Goal: Task Accomplishment & Management: Use online tool/utility

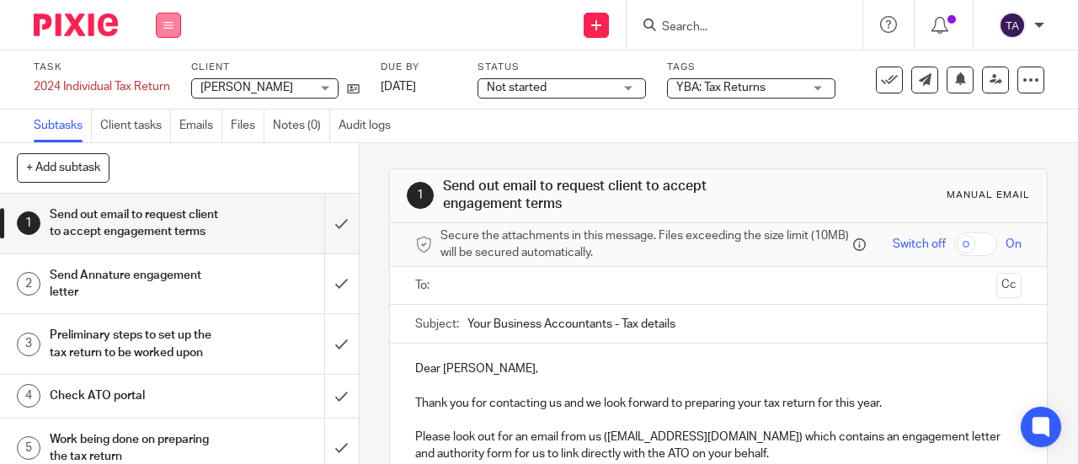
click at [173, 27] on icon at bounding box center [168, 25] width 10 height 10
click at [172, 104] on link "Email" at bounding box center [160, 103] width 28 height 12
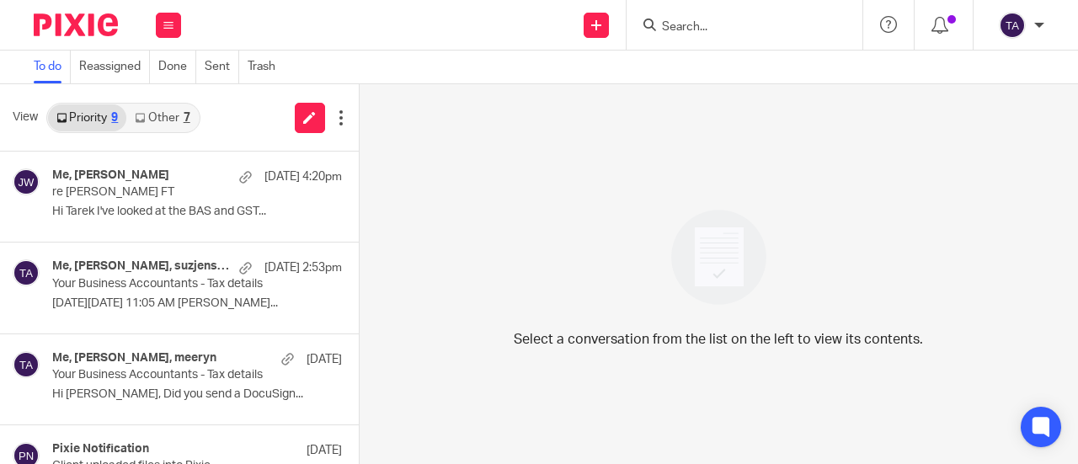
click at [700, 23] on input "Search" at bounding box center [736, 27] width 152 height 15
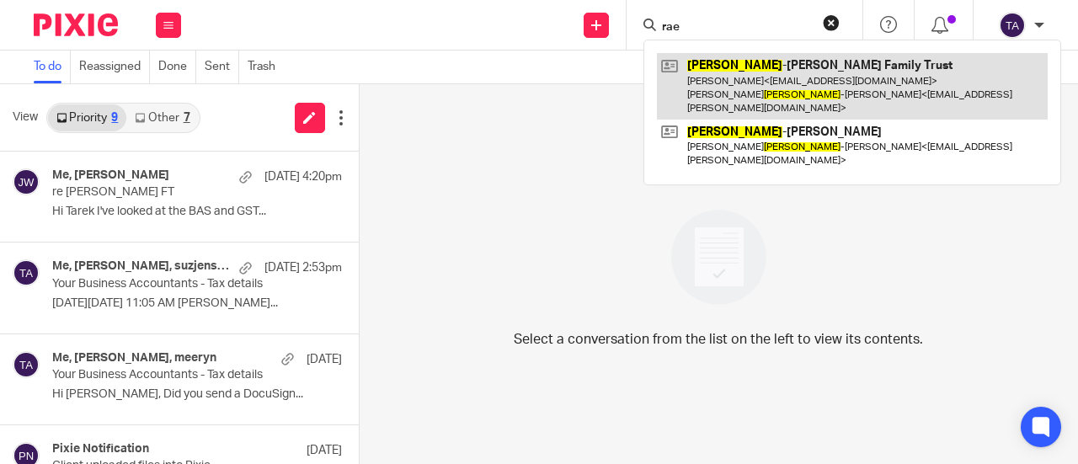
type input "rae"
click at [762, 76] on link at bounding box center [852, 86] width 391 height 67
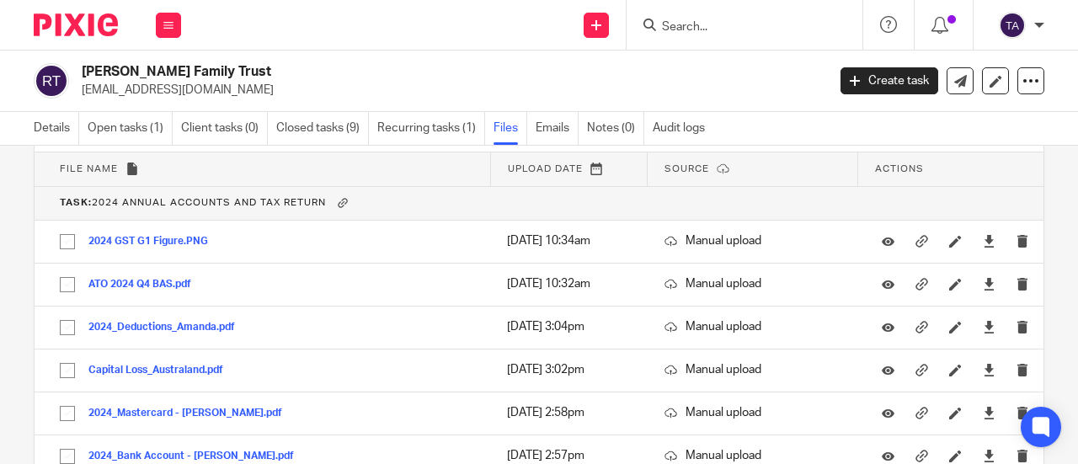
scroll to position [2662, 0]
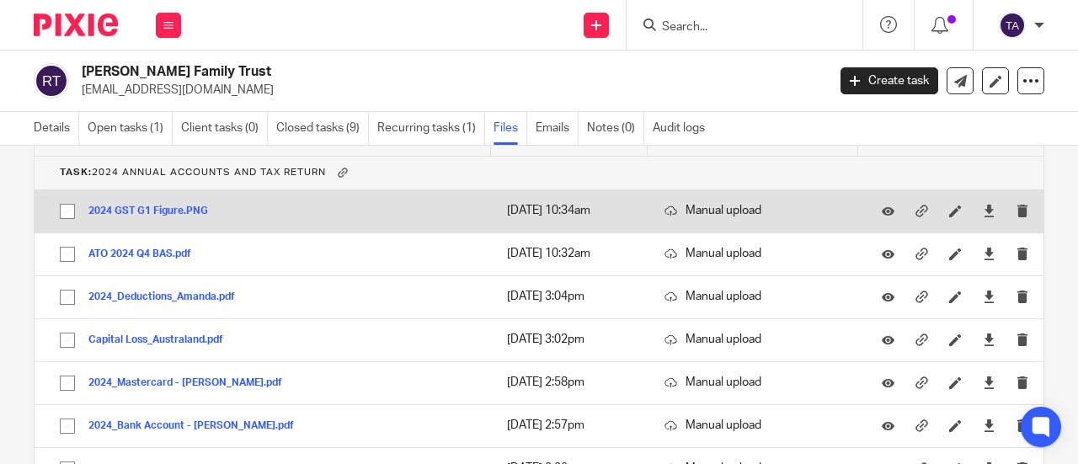
click at [168, 216] on button "2024 GST G1 Figure.PNG" at bounding box center [154, 211] width 132 height 12
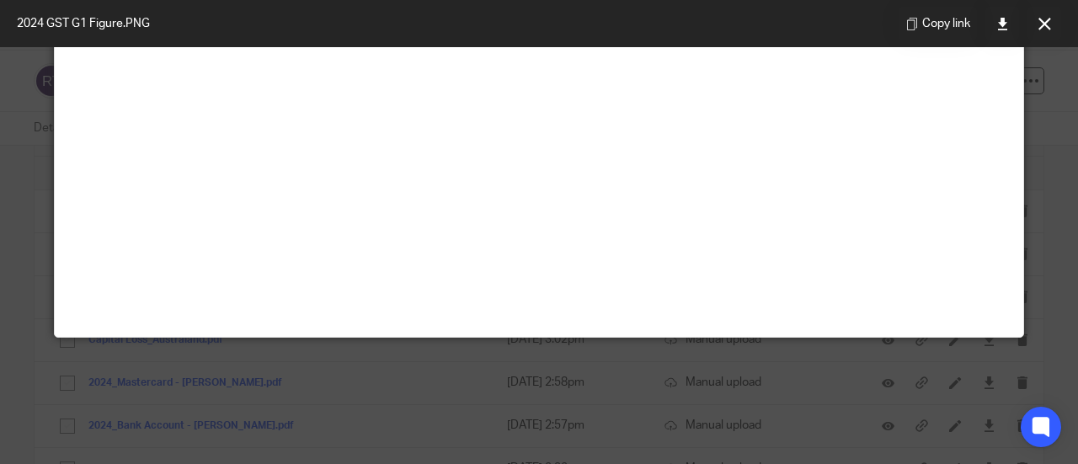
scroll to position [0, 0]
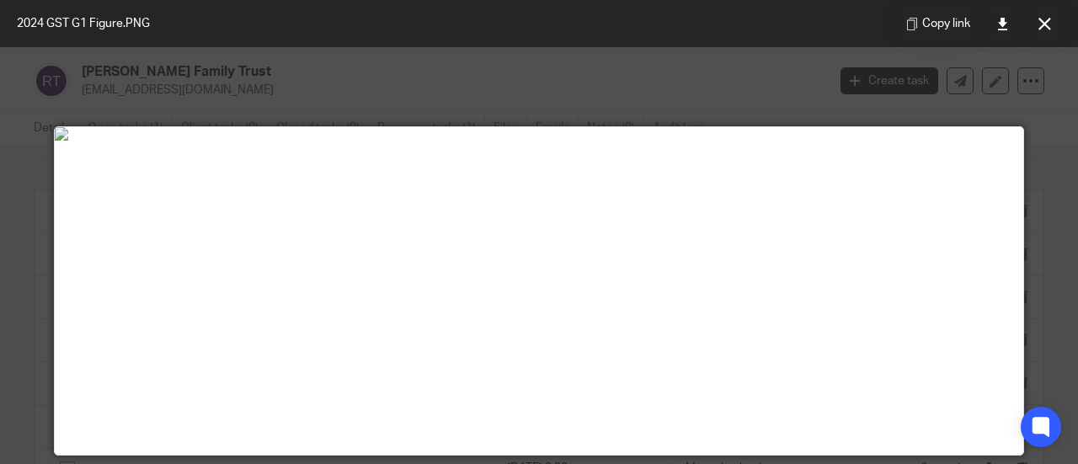
click at [591, 115] on div at bounding box center [539, 232] width 1078 height 464
click at [1055, 29] on button at bounding box center [1044, 24] width 34 height 34
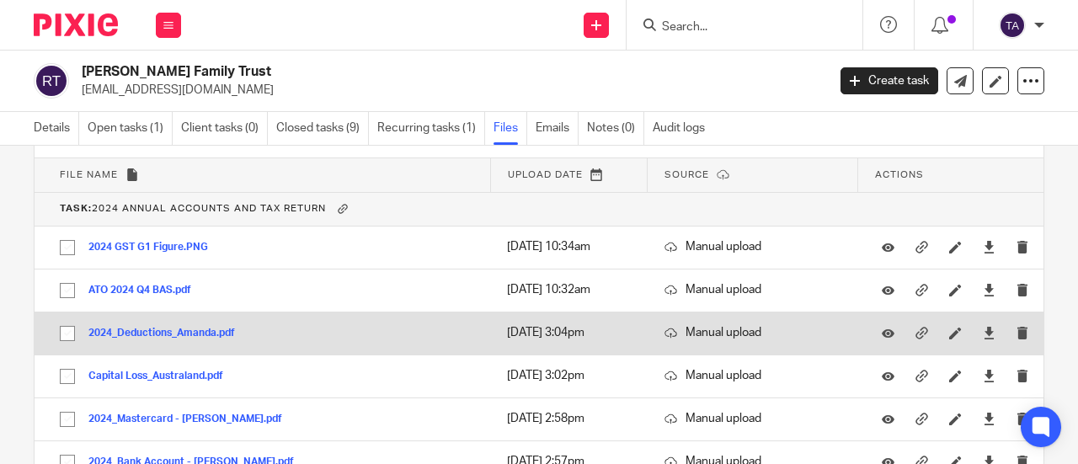
scroll to position [2625, 0]
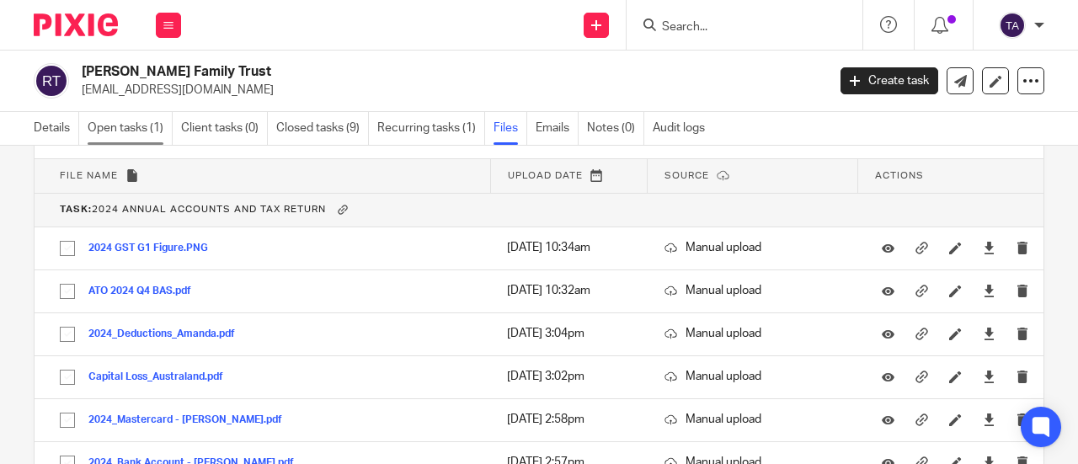
click at [146, 135] on link "Open tasks (1)" at bounding box center [130, 128] width 85 height 33
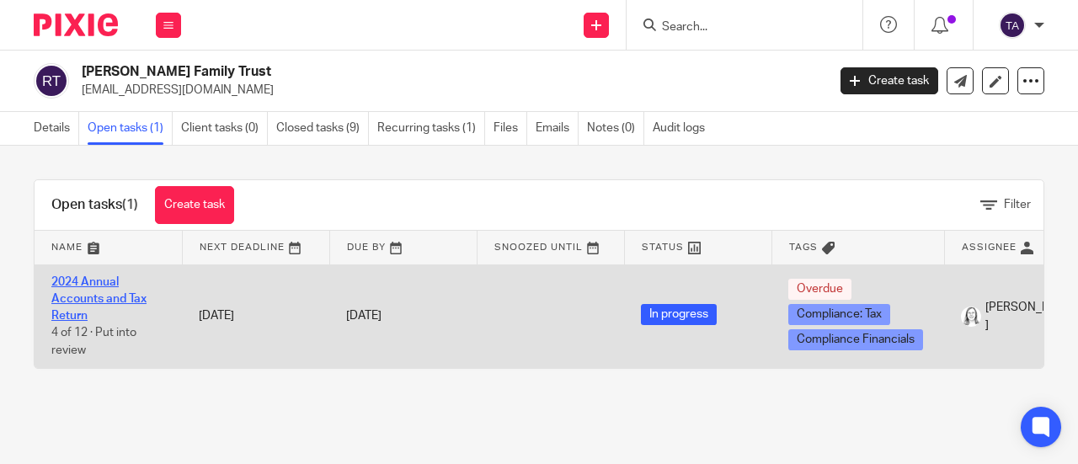
click at [98, 277] on link "2024 Annual Accounts and Tax Return" at bounding box center [98, 299] width 95 height 46
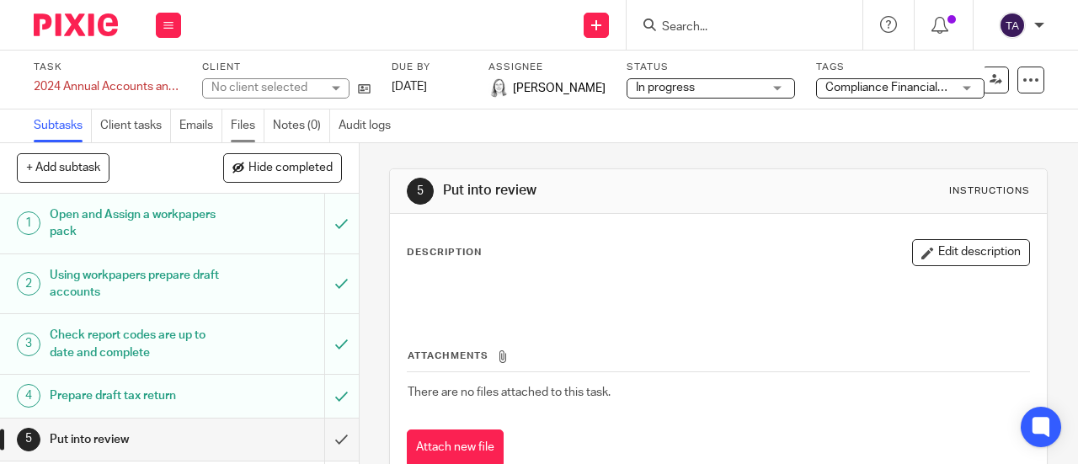
click at [253, 124] on link "Files" at bounding box center [248, 125] width 34 height 33
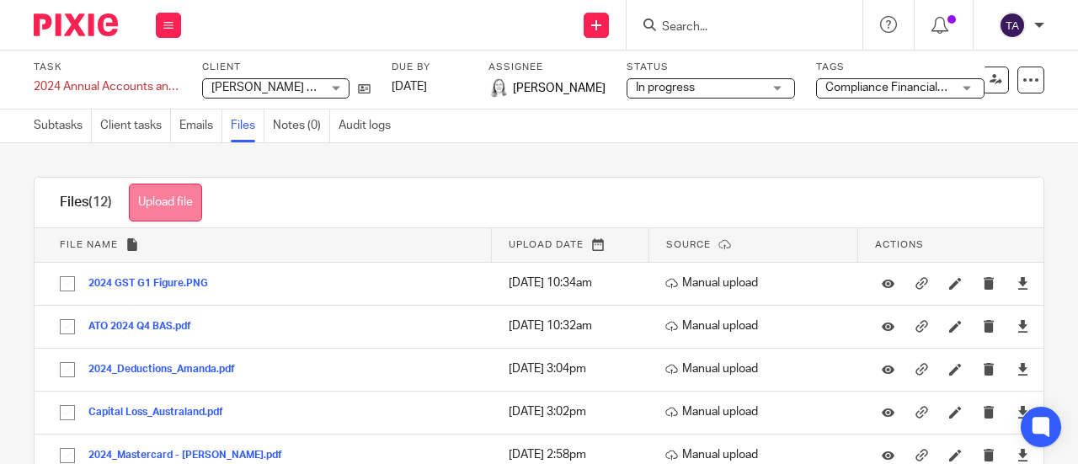
click at [189, 205] on button "Upload file" at bounding box center [165, 203] width 73 height 38
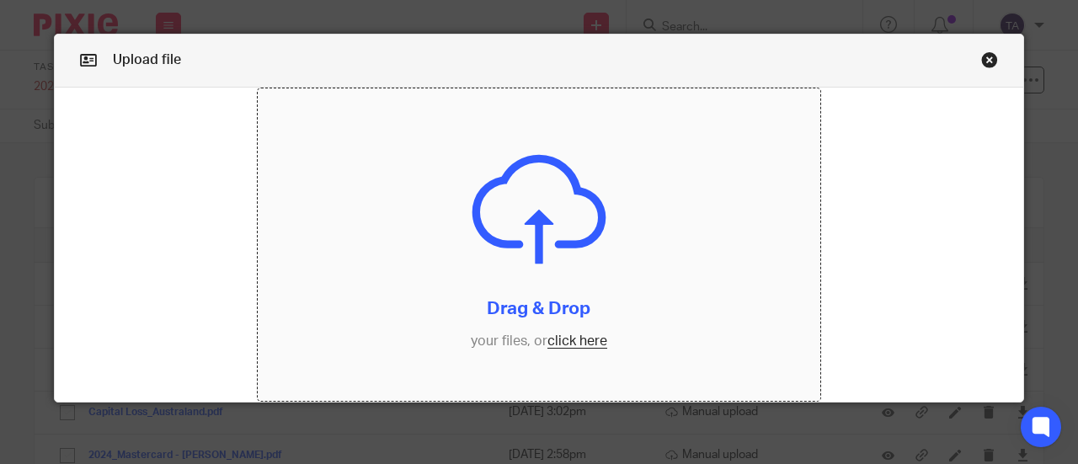
click at [570, 337] on input "file" at bounding box center [539, 244] width 563 height 313
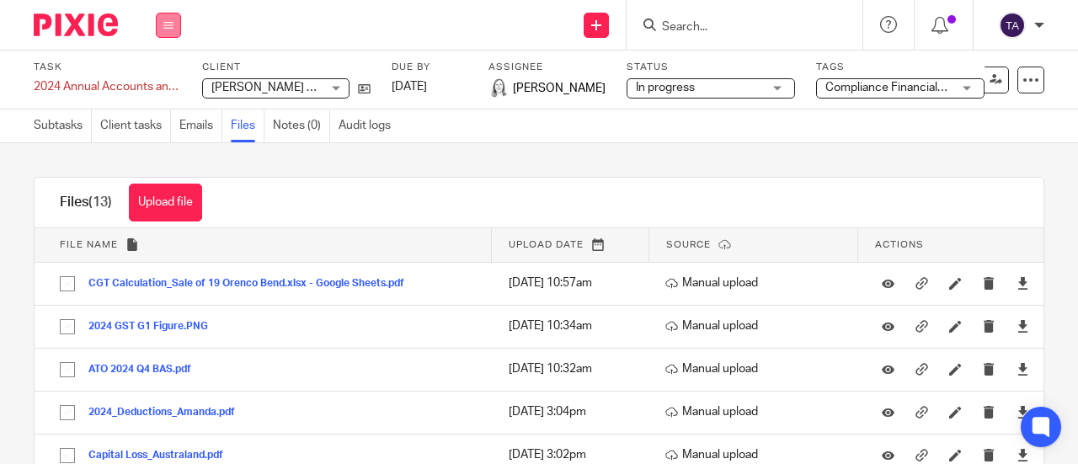
click at [179, 21] on button at bounding box center [168, 25] width 25 height 25
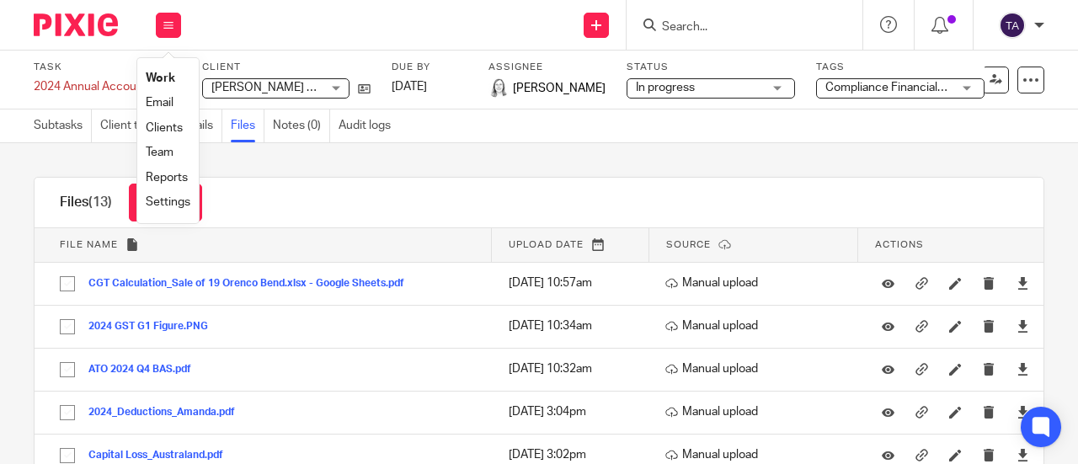
click at [165, 109] on link "Email" at bounding box center [160, 103] width 28 height 12
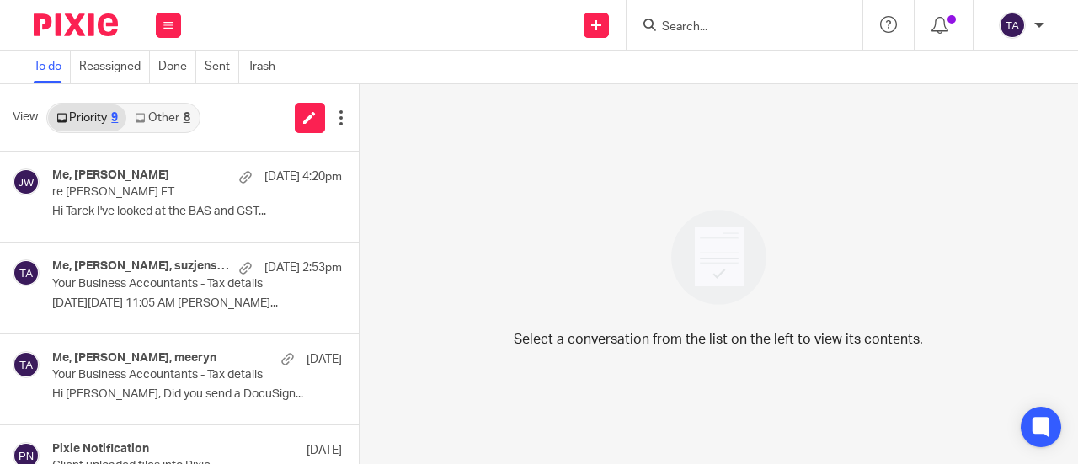
click at [187, 116] on div "8" at bounding box center [187, 118] width 7 height 12
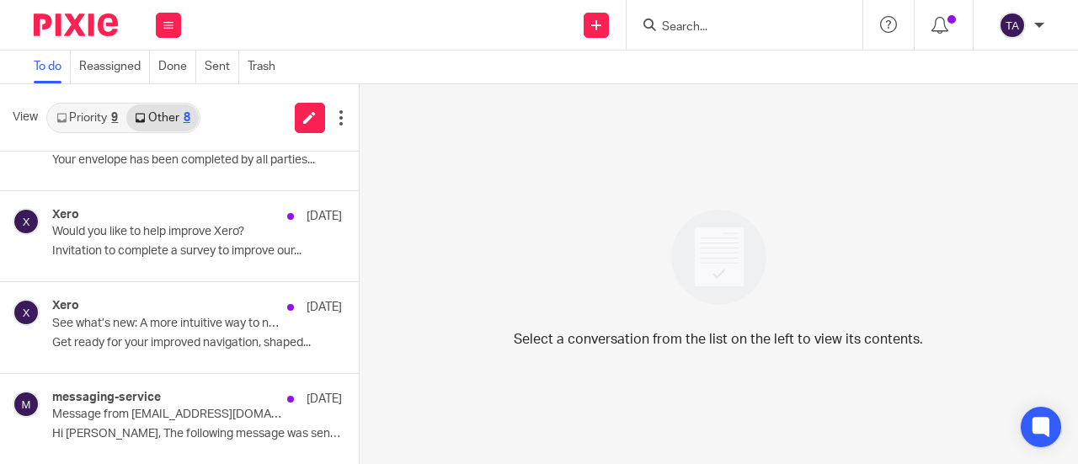
scroll to position [418, 0]
drag, startPoint x: 167, startPoint y: 198, endPoint x: 522, endPoint y: 141, distance: 359.7
click at [522, 141] on div "Select a conversation from the list on the left to view its contents." at bounding box center [718, 274] width 718 height 380
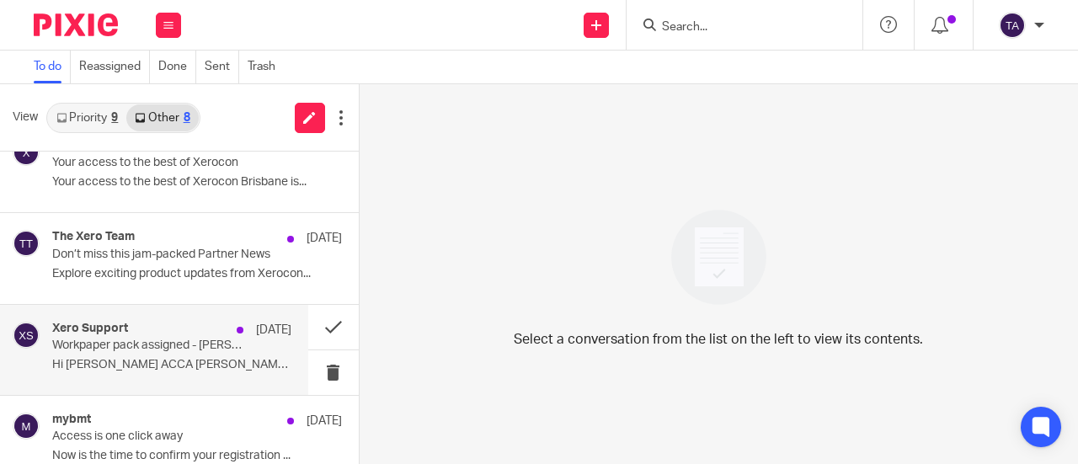
scroll to position [0, 0]
